Goal: Ask a question

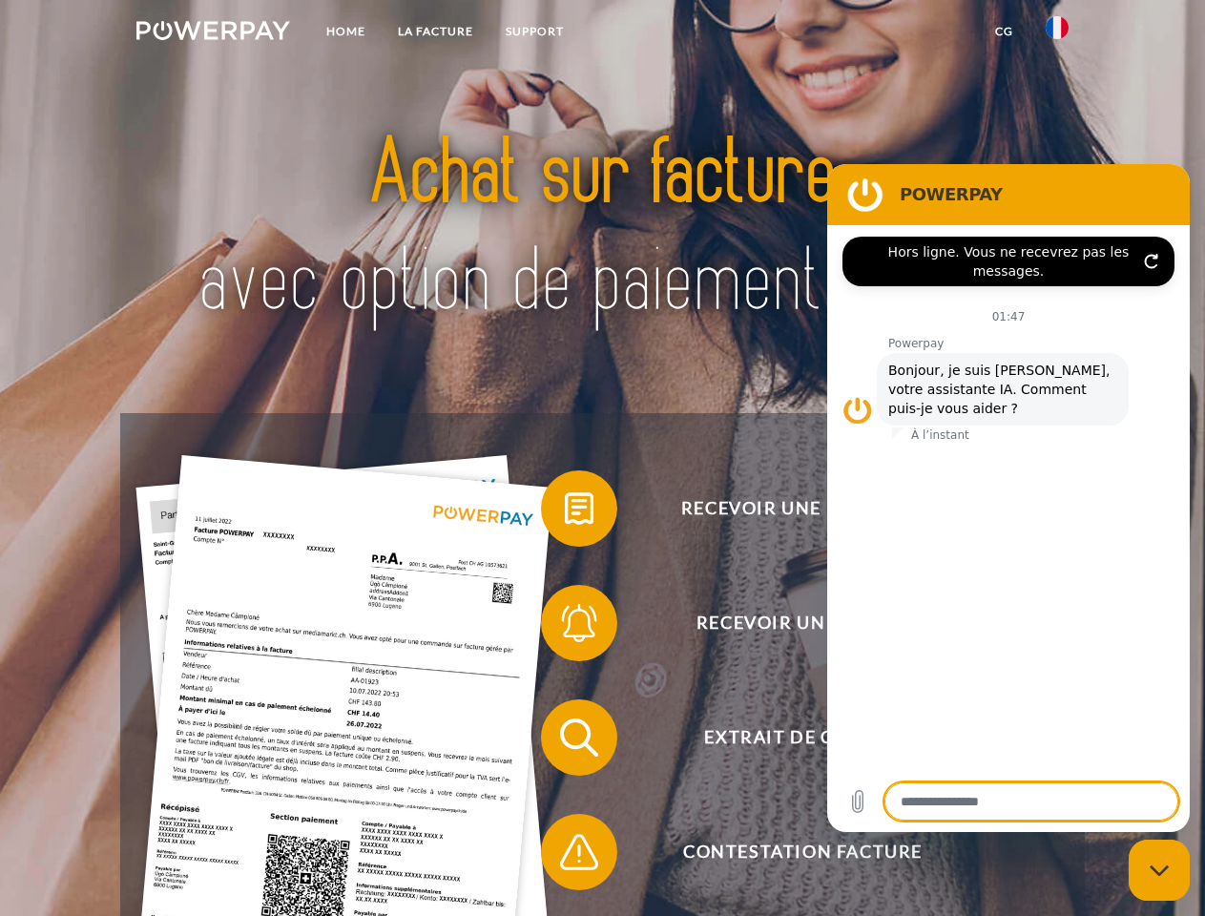
click at [213, 33] on img at bounding box center [213, 30] width 154 height 19
click at [1058, 33] on img at bounding box center [1057, 27] width 23 height 23
click at [1004, 31] on link "CG" at bounding box center [1004, 31] width 51 height 34
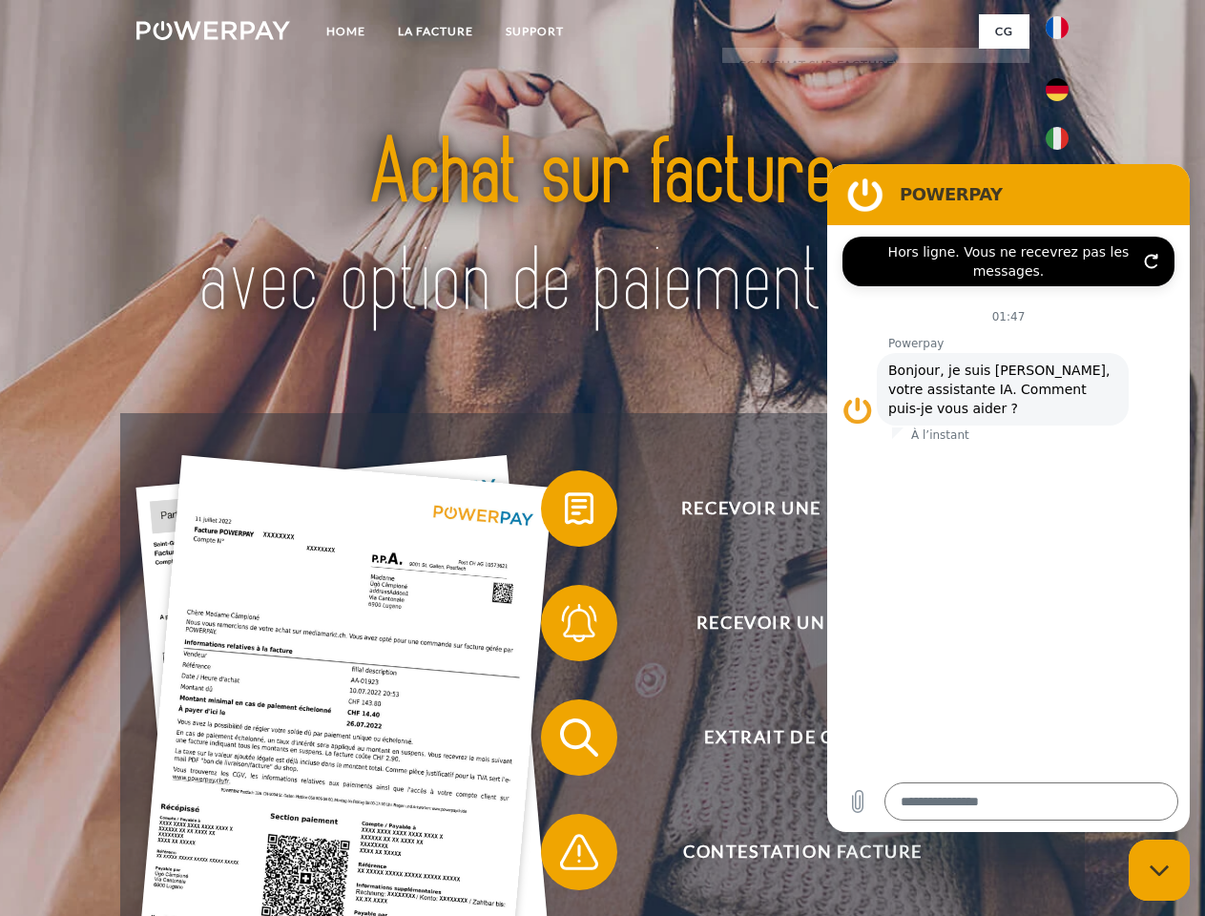
click at [565, 513] on span at bounding box center [550, 508] width 95 height 95
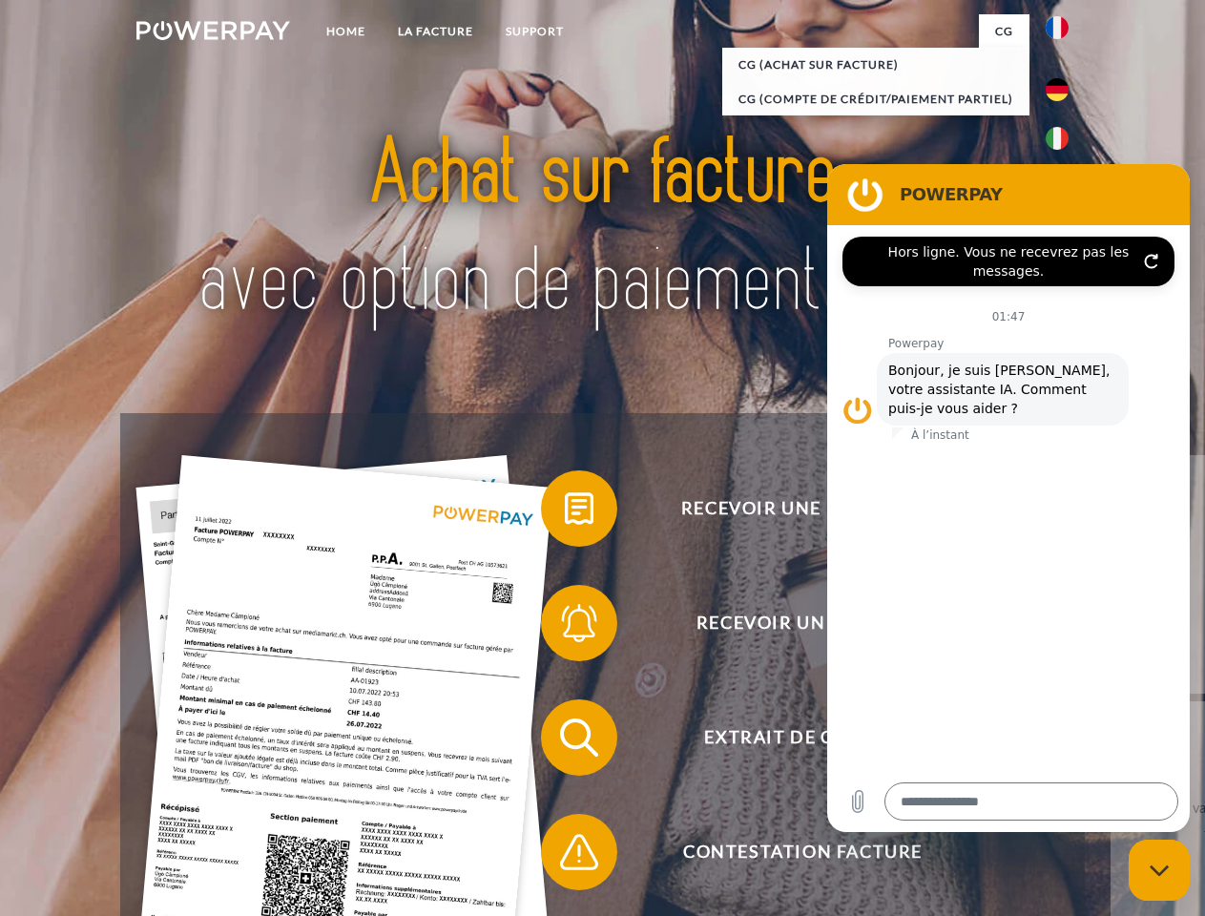
click at [565, 627] on span at bounding box center [550, 623] width 95 height 95
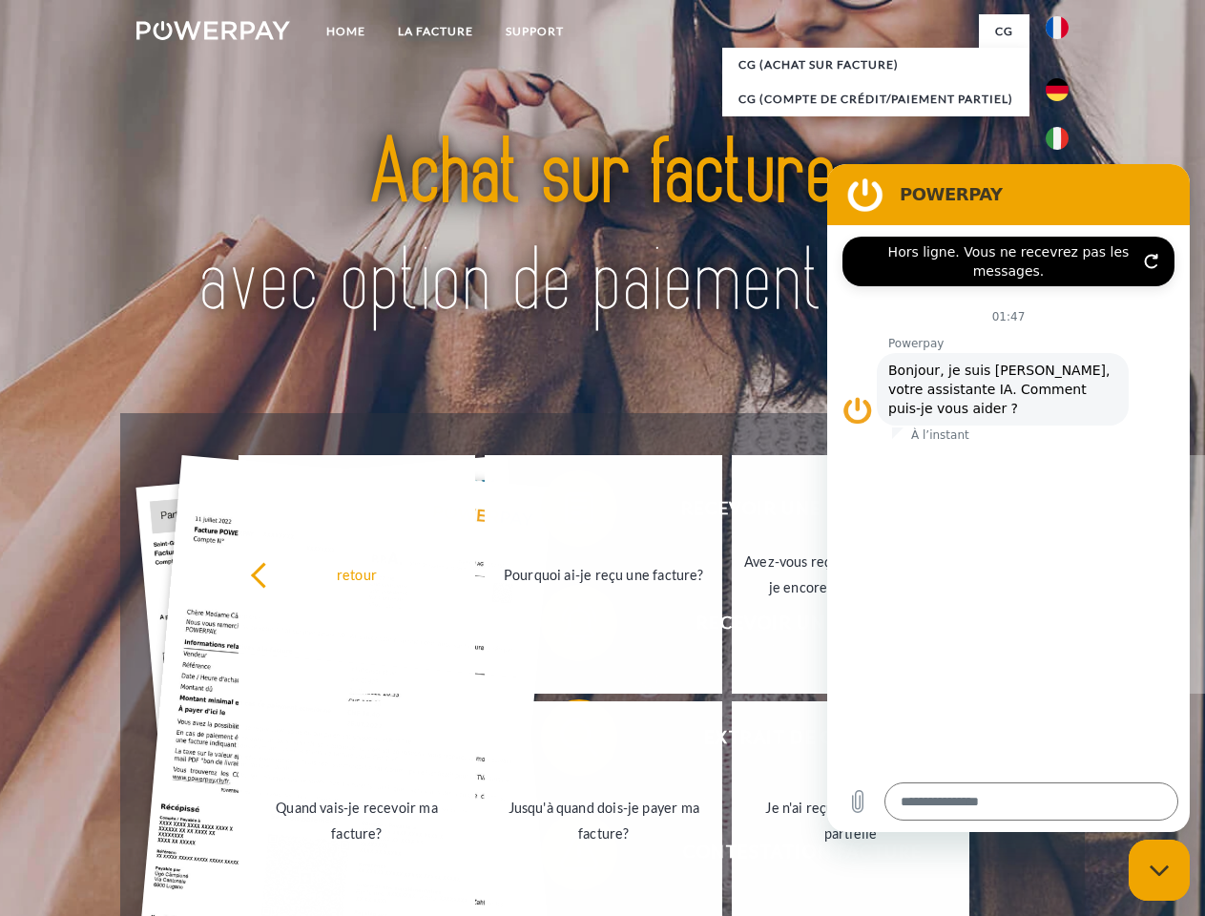
click at [565, 742] on link "Jusqu'à quand dois-je payer ma facture?" at bounding box center [604, 821] width 238 height 239
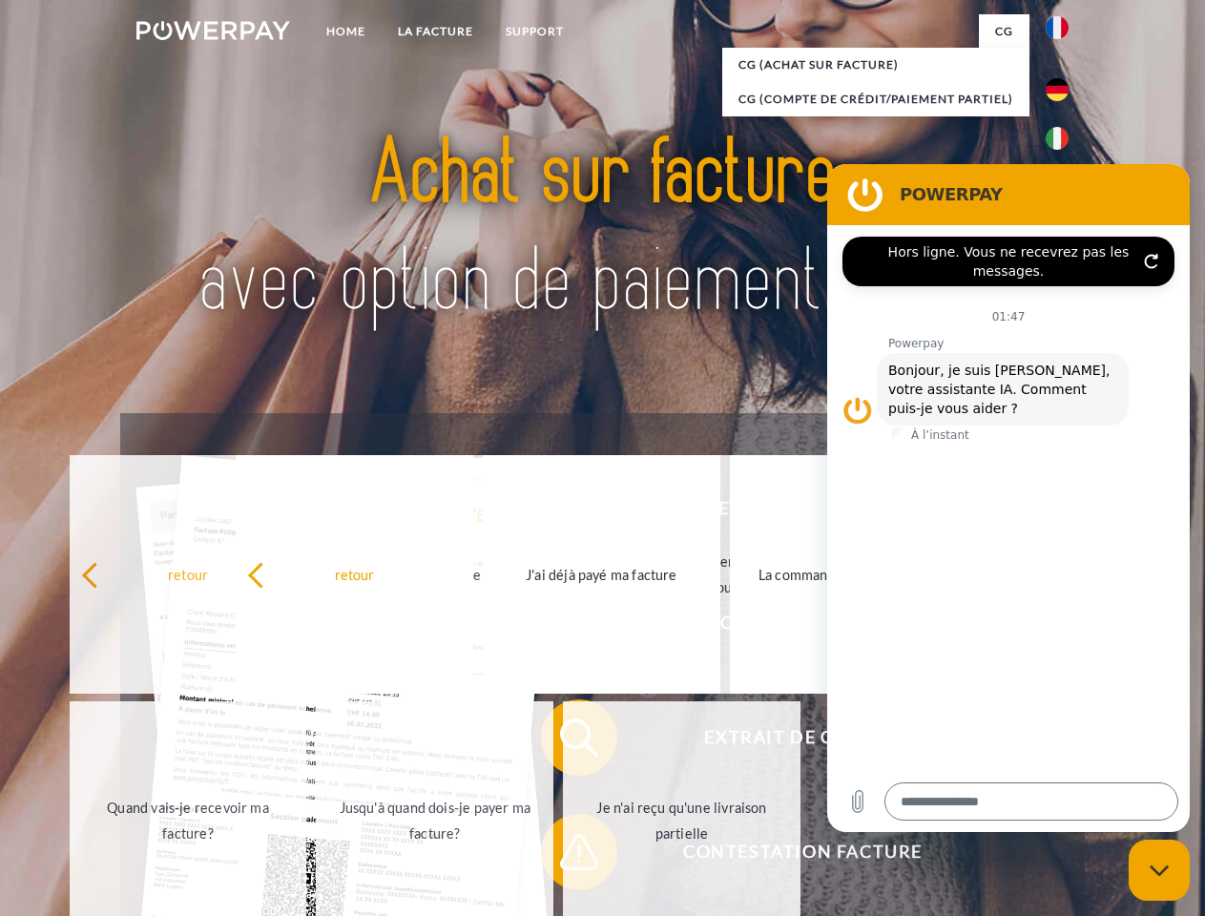
click at [565, 856] on span at bounding box center [550, 852] width 95 height 95
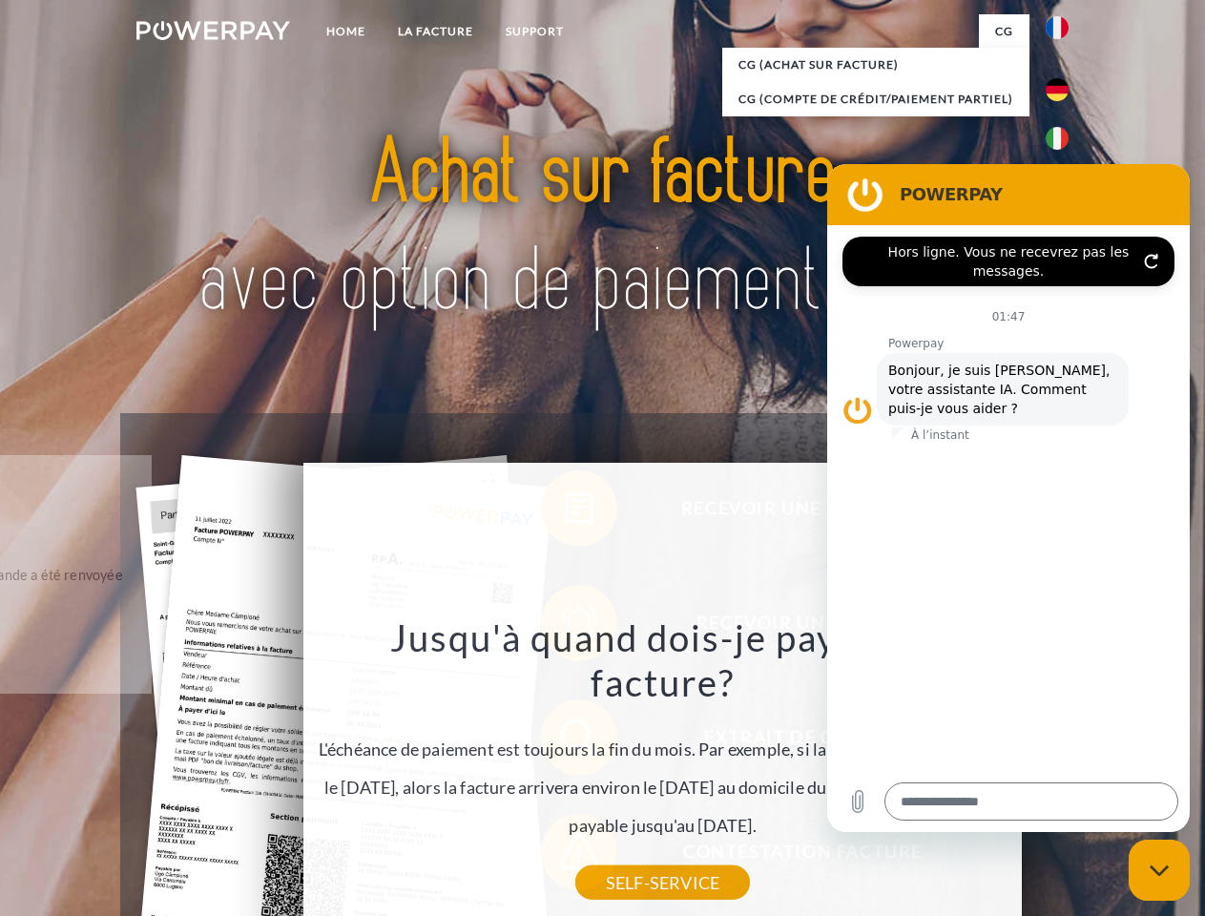
click at [1160, 870] on icon "Fermer la fenêtre de messagerie" at bounding box center [1160, 871] width 20 height 12
type textarea "*"
